Goal: Information Seeking & Learning: Understand process/instructions

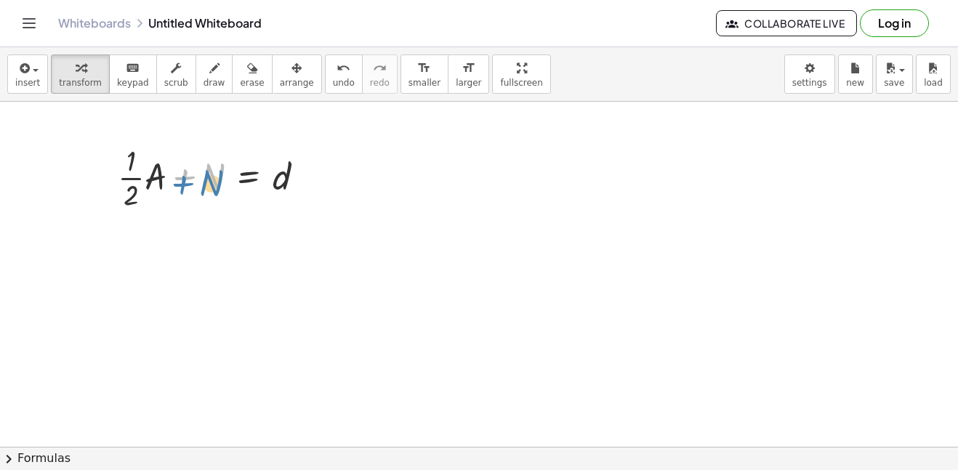
click at [191, 182] on div at bounding box center [216, 176] width 213 height 73
drag, startPoint x: 191, startPoint y: 182, endPoint x: 357, endPoint y: 184, distance: 165.6
click at [357, 184] on div "+ N + · · 1 · 2 · A + N = d Go back to this line Copy line as LaTeX Copy deriva…" at bounding box center [479, 447] width 958 height 690
drag, startPoint x: 222, startPoint y: 174, endPoint x: 317, endPoint y: 173, distance: 95.2
click at [317, 173] on div at bounding box center [216, 176] width 213 height 73
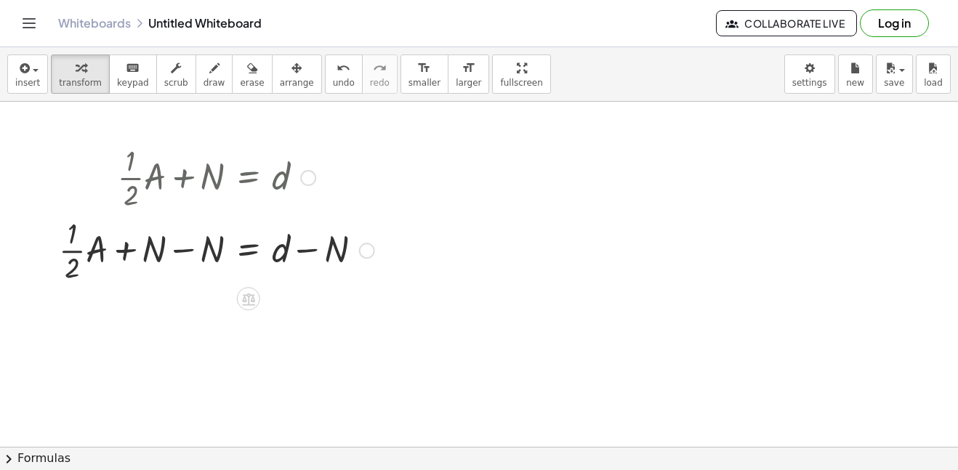
click at [182, 252] on div at bounding box center [217, 249] width 330 height 73
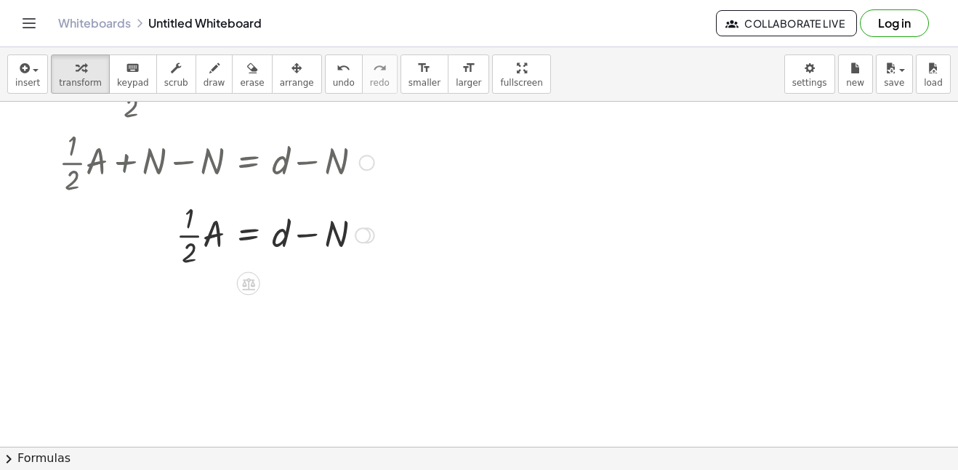
scroll to position [89, 0]
drag, startPoint x: 187, startPoint y: 232, endPoint x: 191, endPoint y: 240, distance: 8.8
click at [191, 240] on div at bounding box center [217, 233] width 330 height 73
click at [240, 238] on div at bounding box center [217, 233] width 330 height 73
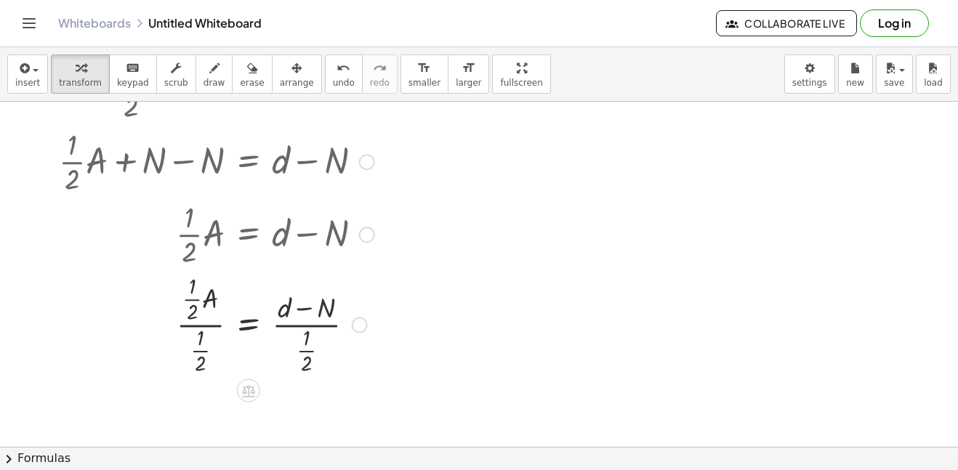
click at [203, 321] on div at bounding box center [217, 324] width 330 height 108
click at [312, 316] on div at bounding box center [217, 323] width 330 height 90
click at [362, 227] on div at bounding box center [363, 235] width 16 height 16
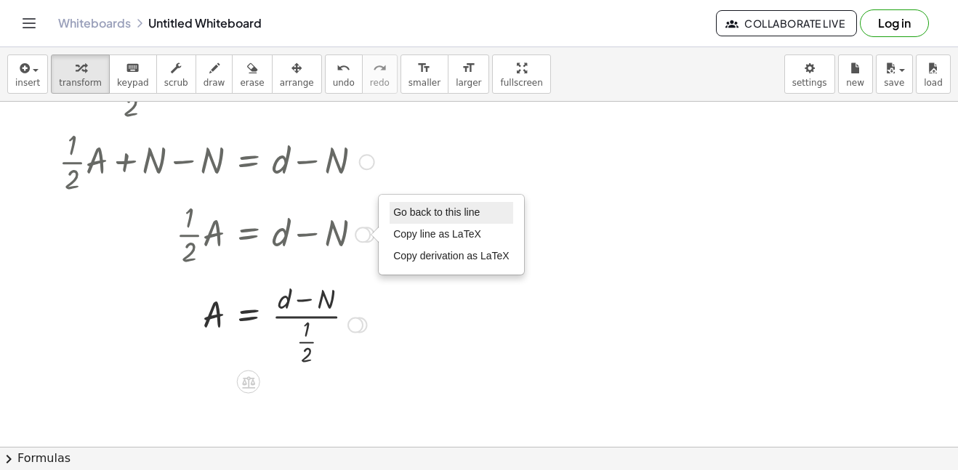
click at [412, 209] on span "Go back to this line" at bounding box center [436, 212] width 86 height 12
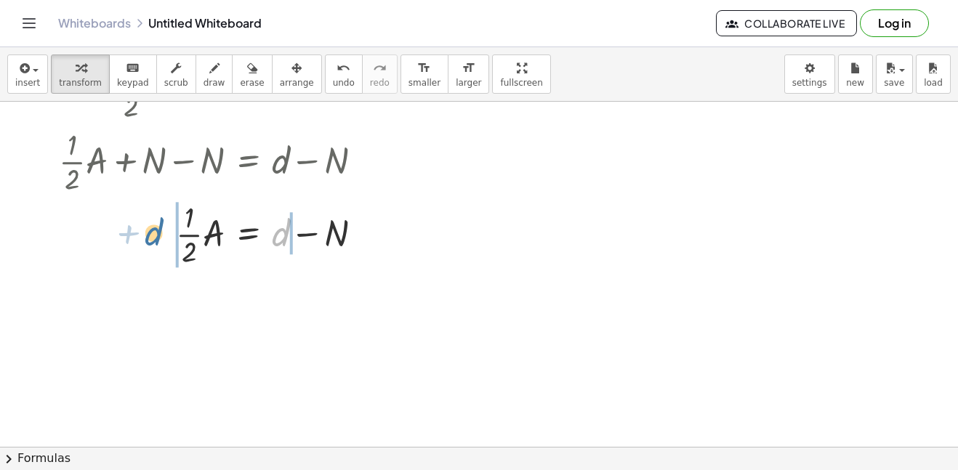
drag, startPoint x: 283, startPoint y: 236, endPoint x: 153, endPoint y: 235, distance: 130.8
click at [153, 235] on div at bounding box center [217, 233] width 330 height 73
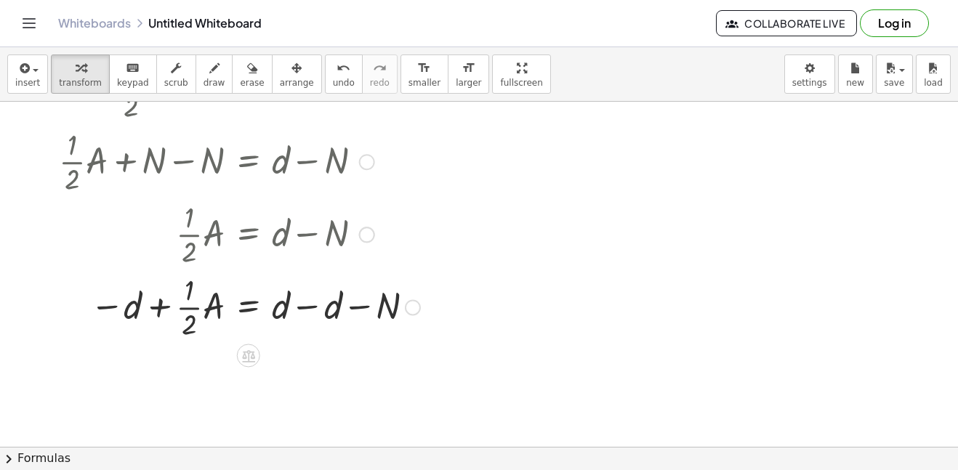
click at [155, 304] on div at bounding box center [240, 306] width 376 height 73
click at [355, 306] on div at bounding box center [240, 306] width 376 height 73
click at [311, 305] on div at bounding box center [240, 306] width 376 height 73
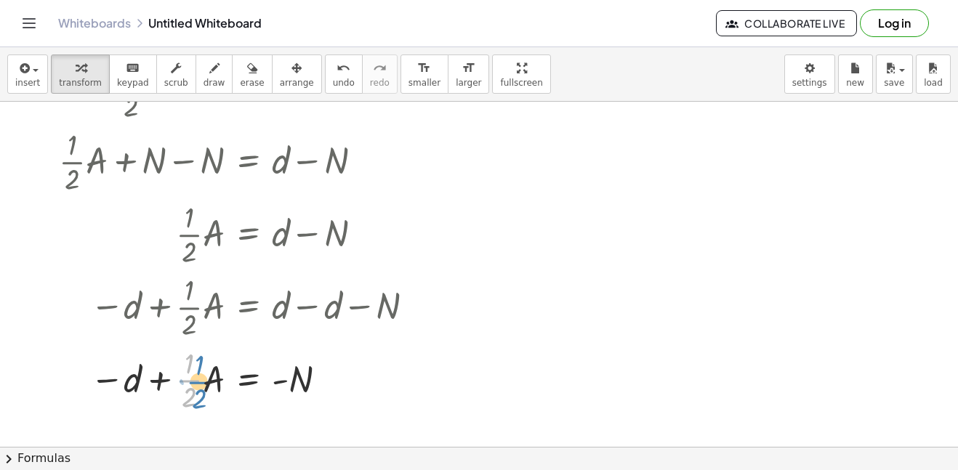
drag, startPoint x: 189, startPoint y: 380, endPoint x: 196, endPoint y: 379, distance: 7.3
click at [196, 379] on div at bounding box center [240, 379] width 376 height 73
click at [203, 384] on div at bounding box center [240, 379] width 376 height 73
drag, startPoint x: 206, startPoint y: 381, endPoint x: 331, endPoint y: 376, distance: 124.3
click at [331, 376] on div at bounding box center [240, 379] width 376 height 73
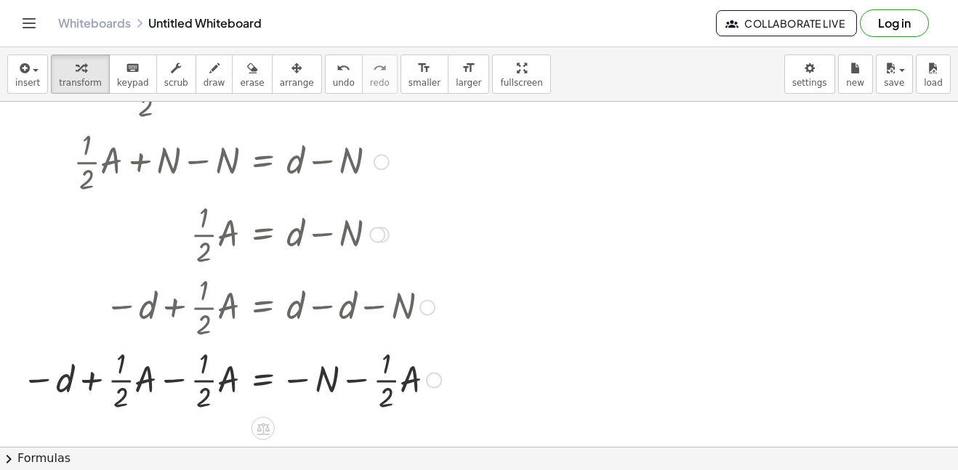
click at [163, 385] on div at bounding box center [232, 379] width 434 height 73
click at [352, 382] on div at bounding box center [260, 379] width 388 height 73
click at [214, 381] on div at bounding box center [260, 379] width 388 height 73
click at [369, 239] on div at bounding box center [260, 233] width 388 height 73
click at [373, 232] on div at bounding box center [377, 235] width 16 height 16
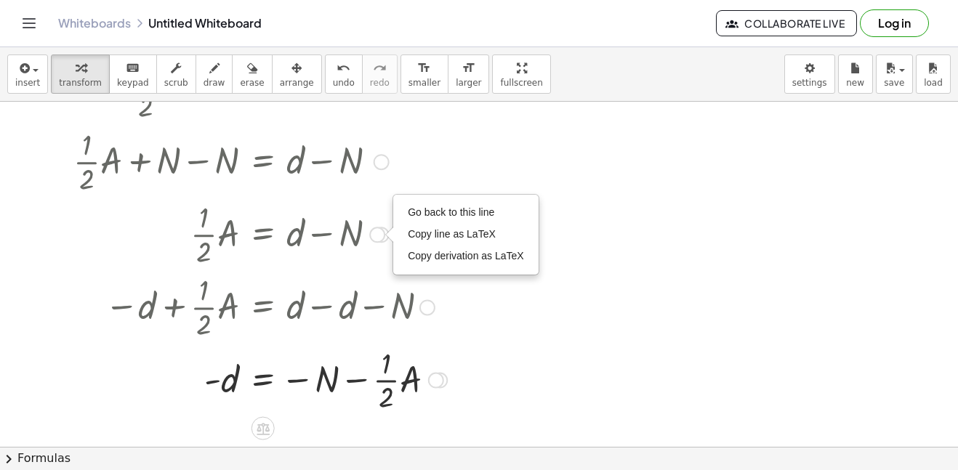
scroll to position [0, 0]
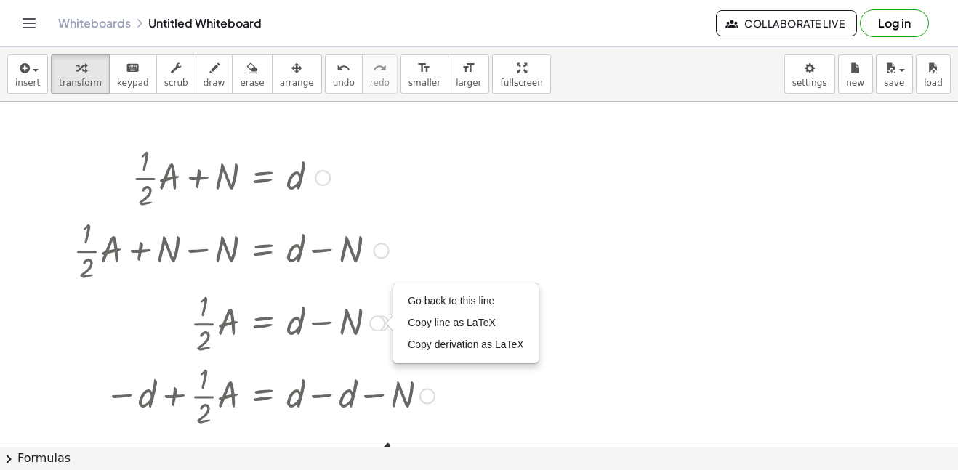
click at [325, 182] on div at bounding box center [323, 178] width 16 height 16
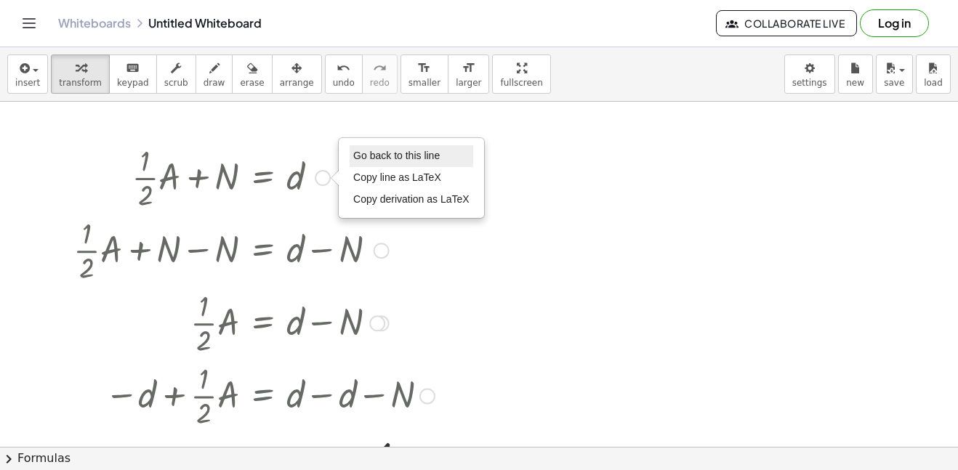
click at [373, 159] on span "Go back to this line" at bounding box center [396, 156] width 86 height 12
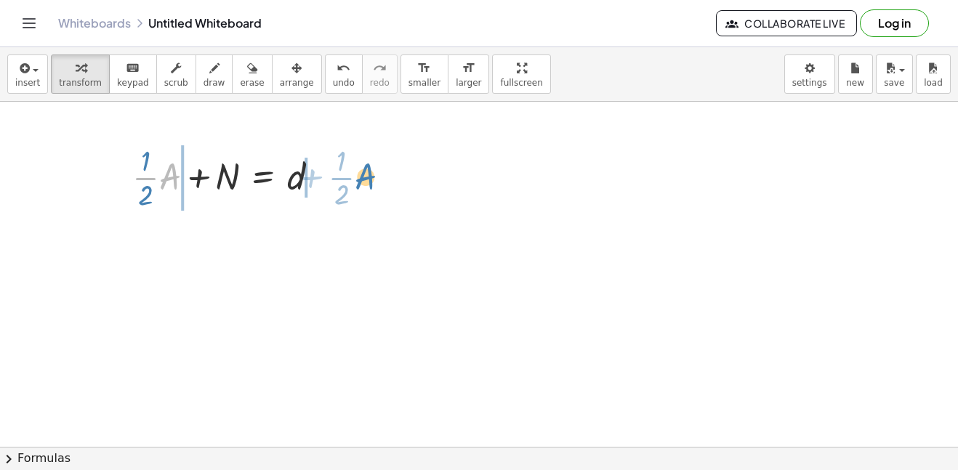
drag, startPoint x: 166, startPoint y: 177, endPoint x: 366, endPoint y: 172, distance: 199.8
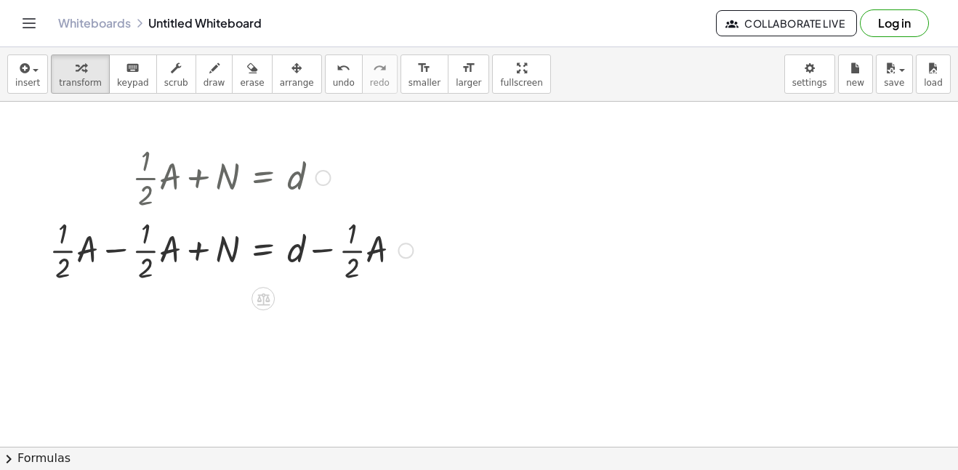
click at [120, 250] on div at bounding box center [231, 249] width 378 height 73
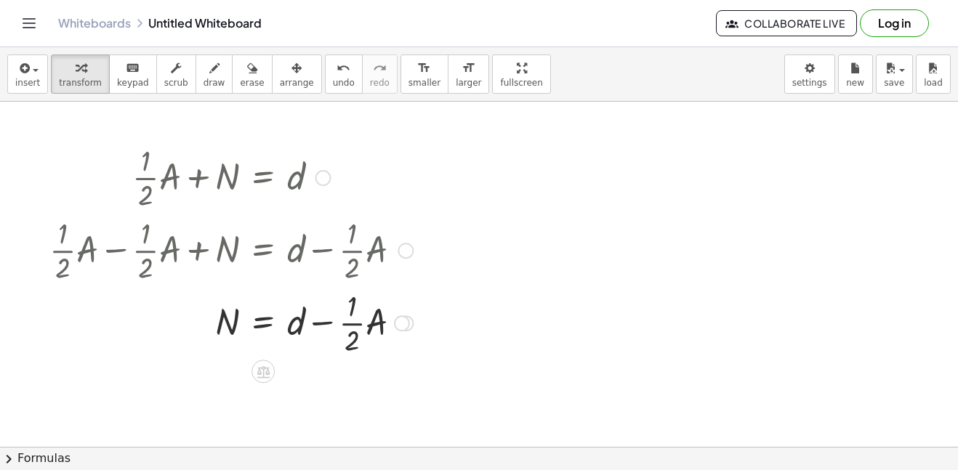
click at [319, 322] on div at bounding box center [231, 322] width 378 height 73
click at [306, 325] on div at bounding box center [231, 322] width 378 height 73
drag, startPoint x: 301, startPoint y: 323, endPoint x: 198, endPoint y: 315, distance: 104.1
click at [198, 315] on div at bounding box center [231, 322] width 378 height 73
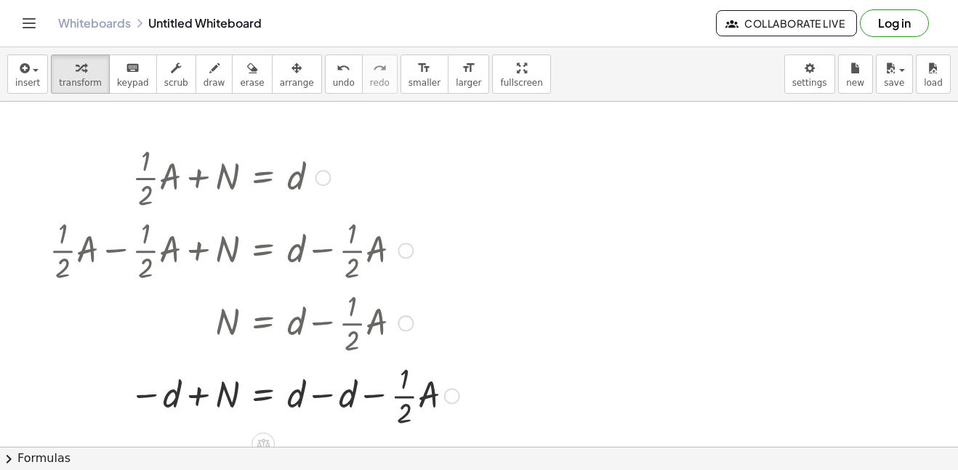
click at [198, 391] on div at bounding box center [254, 394] width 424 height 73
click at [360, 399] on div at bounding box center [254, 394] width 424 height 73
click at [312, 395] on div at bounding box center [254, 394] width 424 height 73
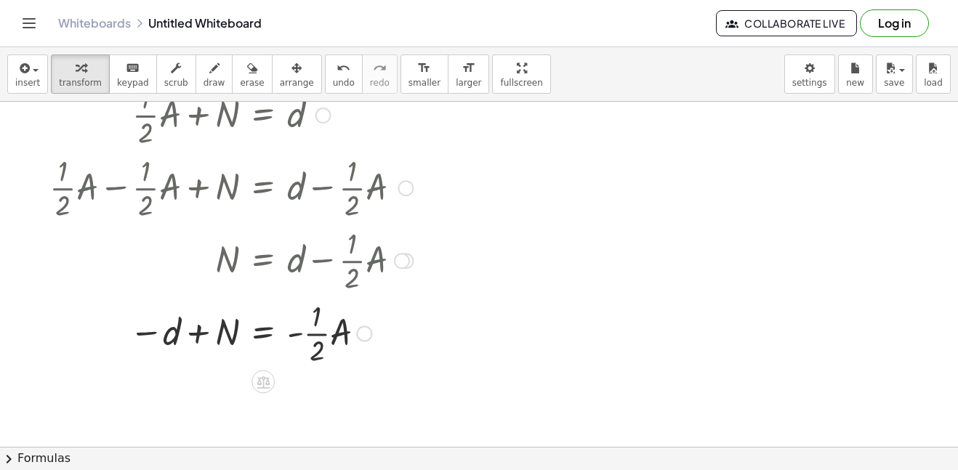
scroll to position [64, 0]
click at [291, 332] on div at bounding box center [231, 330] width 378 height 73
click at [313, 332] on div at bounding box center [231, 330] width 378 height 73
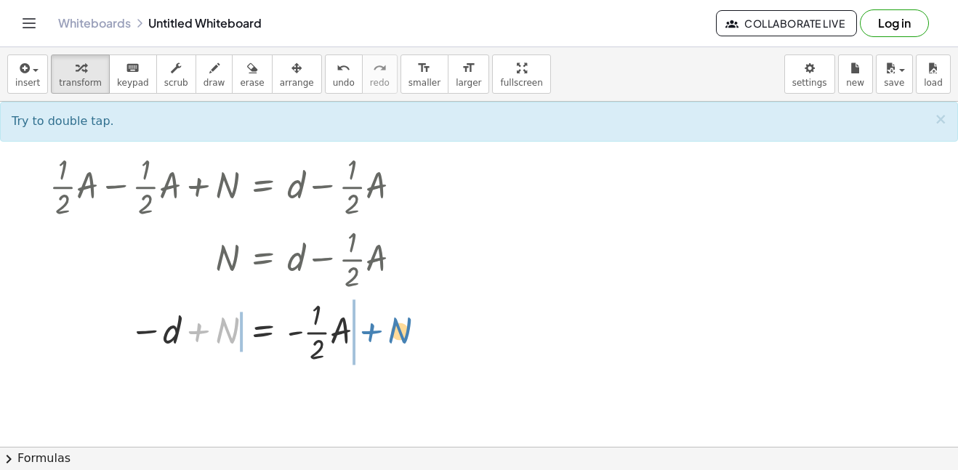
drag, startPoint x: 211, startPoint y: 331, endPoint x: 386, endPoint y: 329, distance: 175.1
click at [386, 329] on div at bounding box center [231, 330] width 378 height 73
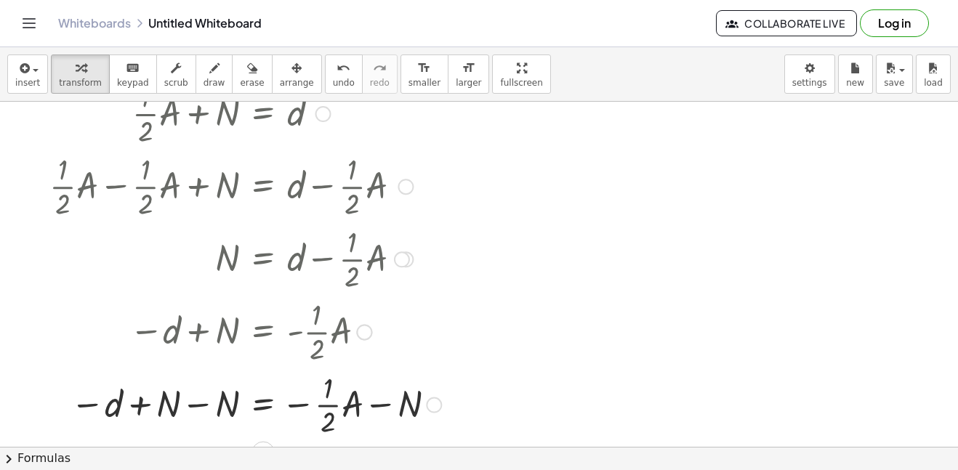
click at [195, 405] on div at bounding box center [245, 404] width 406 height 73
click at [381, 406] on div at bounding box center [248, 404] width 413 height 73
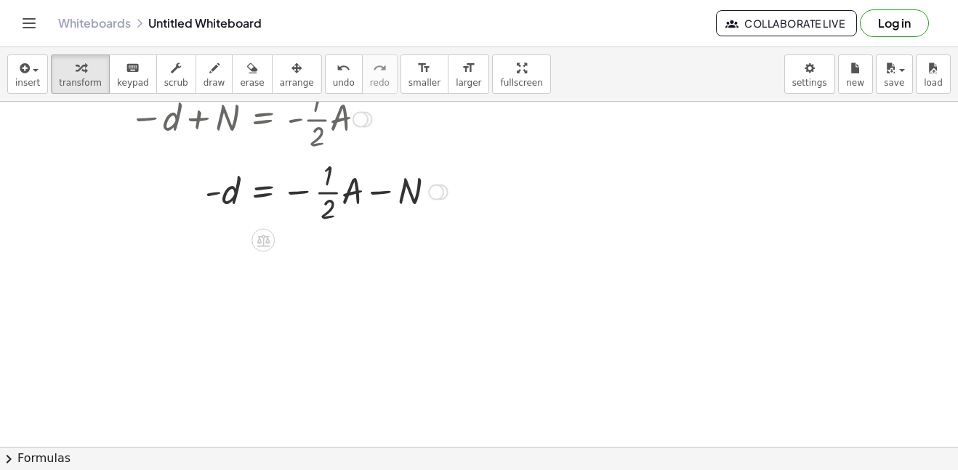
scroll to position [0, 0]
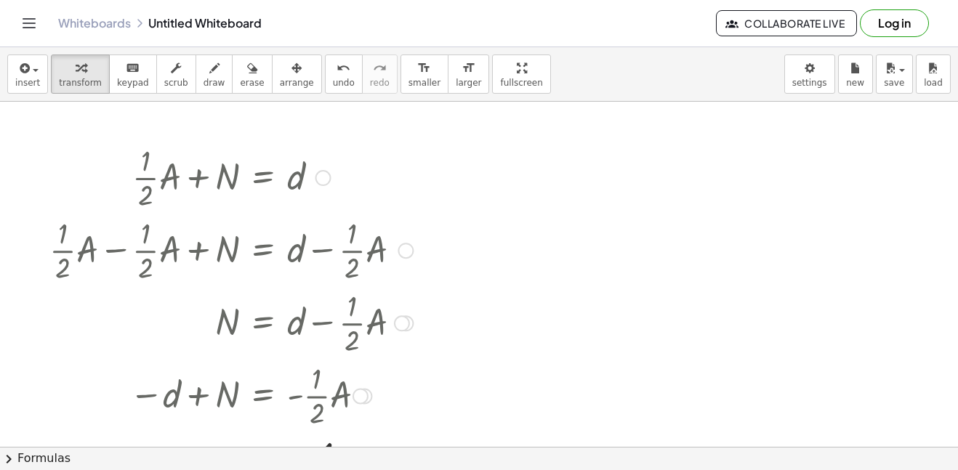
click at [322, 182] on div at bounding box center [323, 178] width 16 height 16
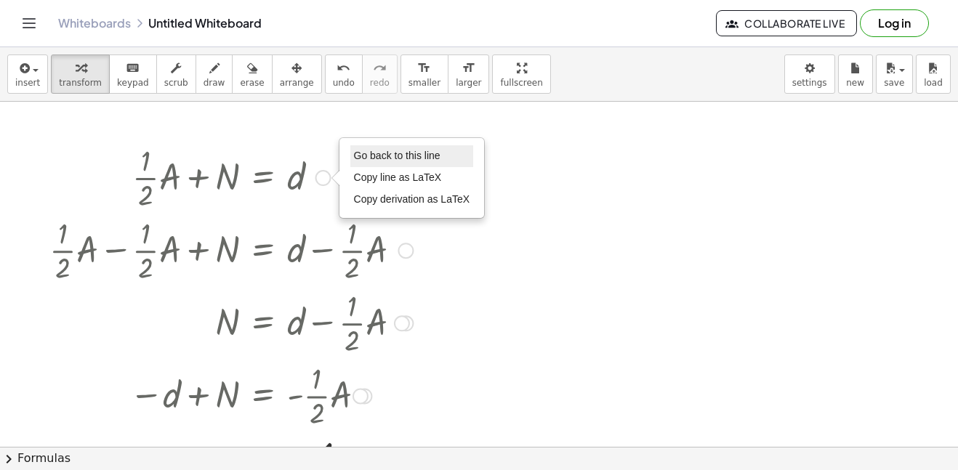
click at [357, 163] on li "Go back to this line" at bounding box center [412, 156] width 124 height 22
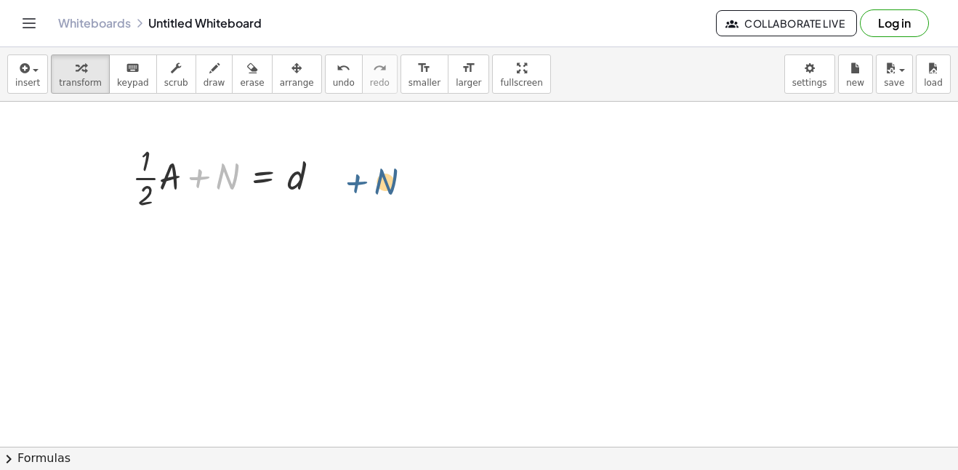
drag, startPoint x: 209, startPoint y: 180, endPoint x: 371, endPoint y: 179, distance: 162.7
click at [371, 179] on div "+ N + · · 1 · 2 · A + N = d Go back to this line Copy line as LaTeX Copy deriva…" at bounding box center [479, 447] width 958 height 690
drag, startPoint x: 216, startPoint y: 182, endPoint x: 321, endPoint y: 175, distance: 104.8
click at [321, 175] on div at bounding box center [231, 176] width 213 height 73
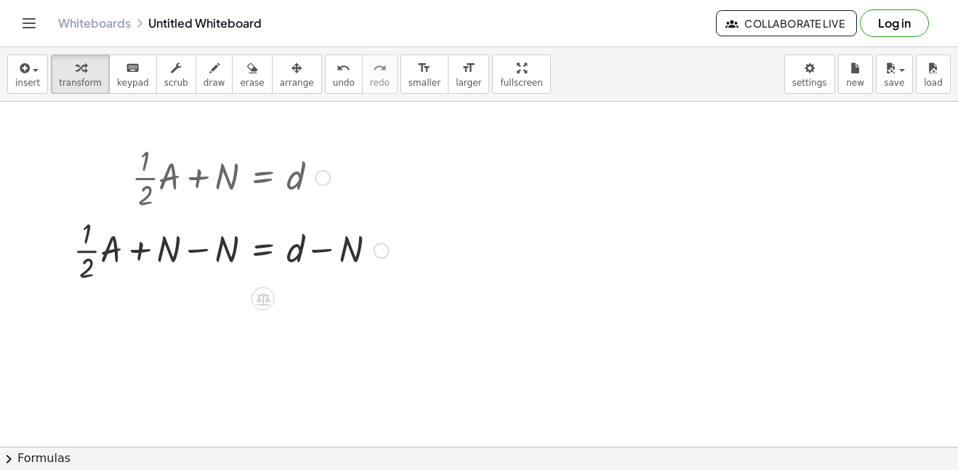
click at [323, 249] on div at bounding box center [231, 249] width 330 height 73
click at [197, 247] on div at bounding box center [231, 249] width 330 height 73
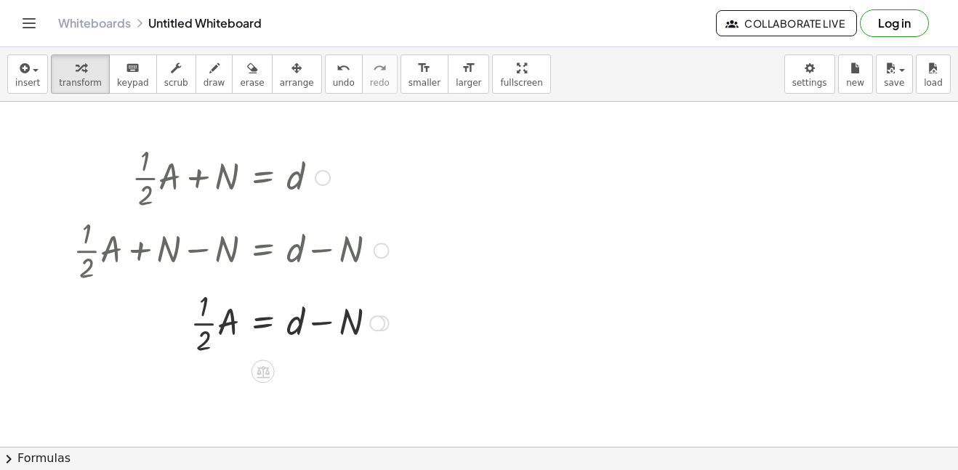
click at [259, 314] on div at bounding box center [231, 322] width 330 height 73
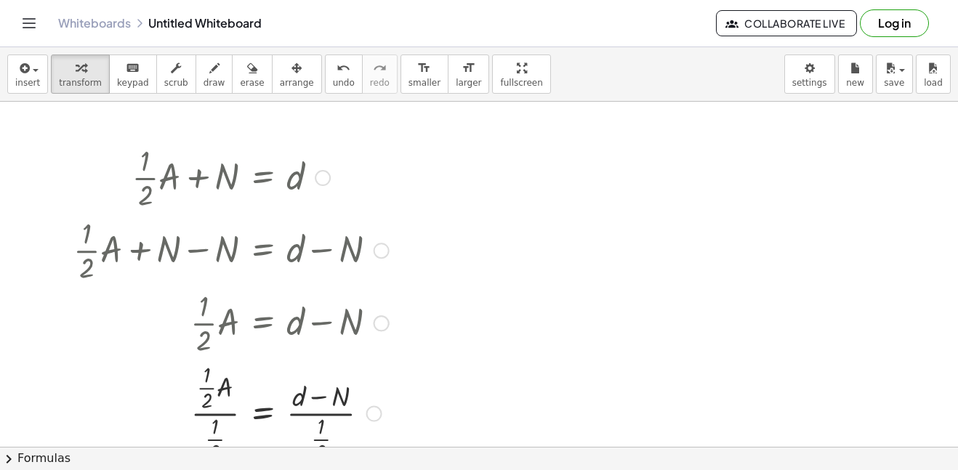
click at [219, 413] on div at bounding box center [231, 412] width 330 height 108
click at [313, 405] on div at bounding box center [231, 412] width 330 height 90
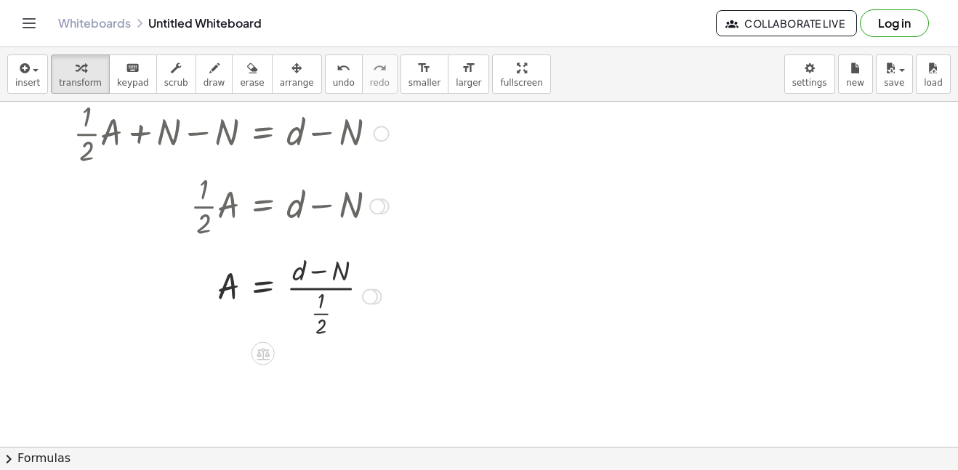
scroll to position [118, 0]
click at [339, 324] on div at bounding box center [231, 293] width 330 height 90
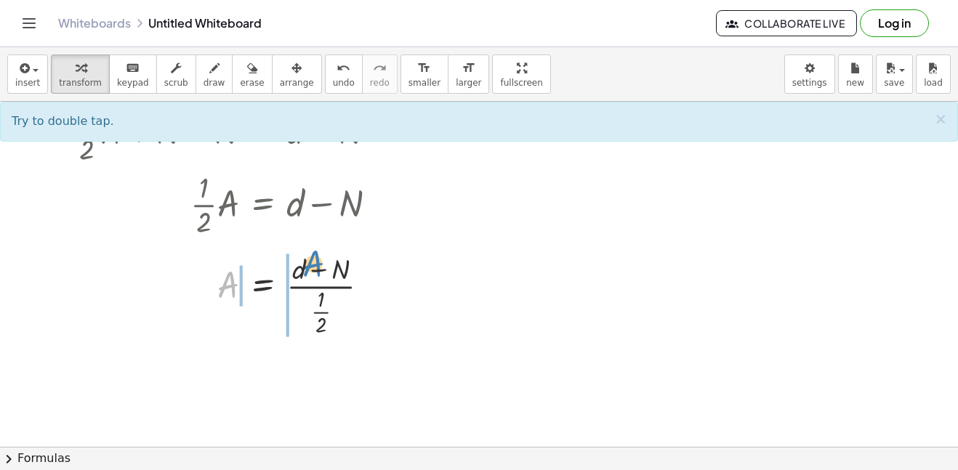
drag, startPoint x: 223, startPoint y: 289, endPoint x: 311, endPoint y: 267, distance: 90.6
click at [311, 267] on div at bounding box center [231, 293] width 330 height 90
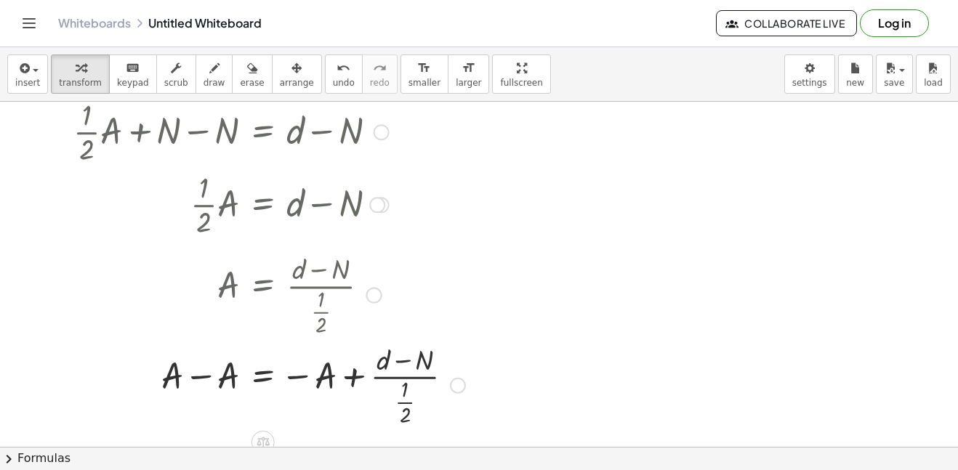
click at [347, 373] on div at bounding box center [269, 384] width 406 height 90
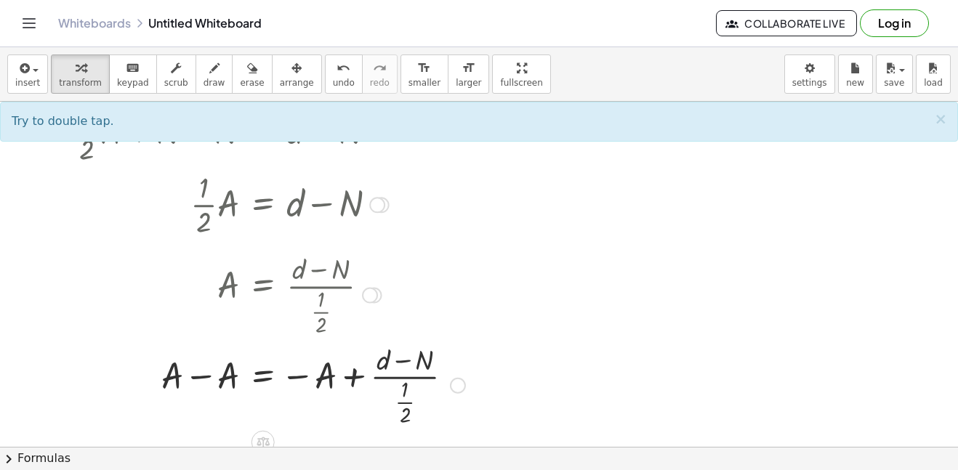
click at [203, 373] on div at bounding box center [269, 384] width 406 height 90
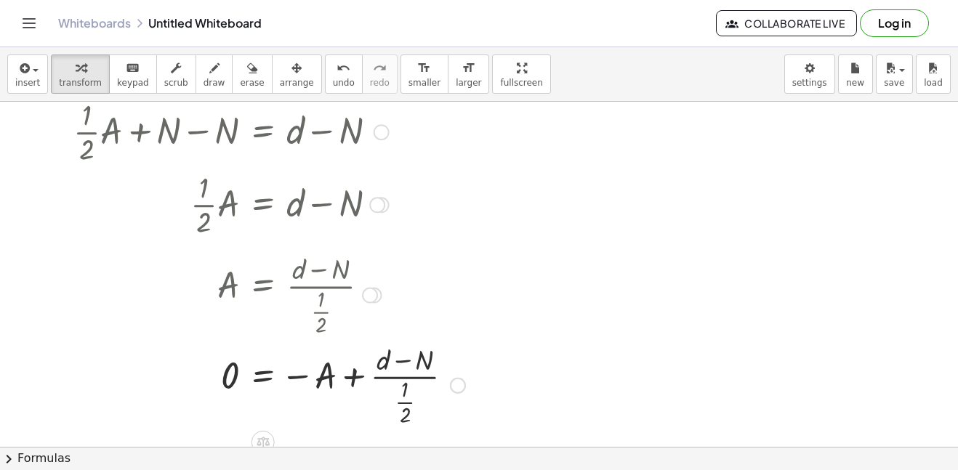
click at [296, 376] on div at bounding box center [269, 384] width 406 height 90
click at [267, 371] on div at bounding box center [269, 384] width 406 height 90
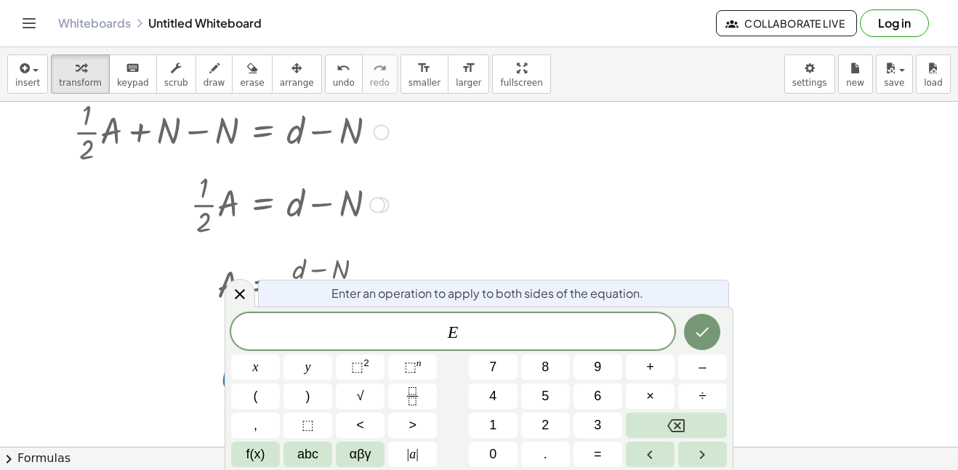
click at [309, 211] on div at bounding box center [269, 203] width 406 height 73
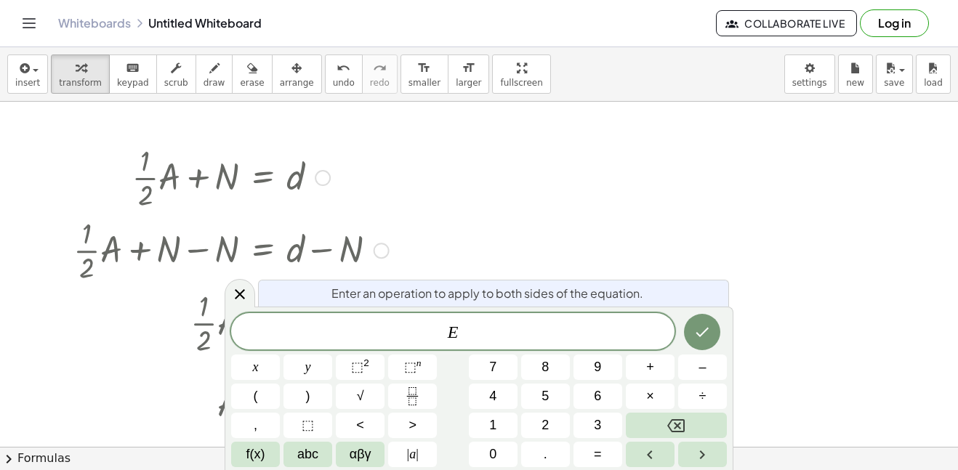
click at [326, 169] on div at bounding box center [269, 176] width 406 height 73
